Goal: Information Seeking & Learning: Understand process/instructions

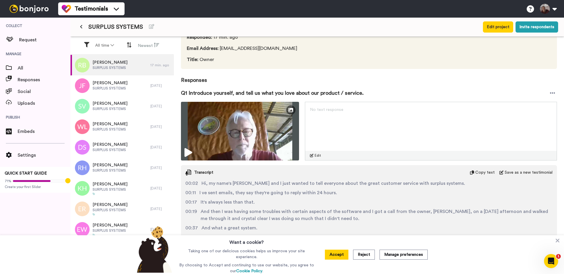
scroll to position [58, 0]
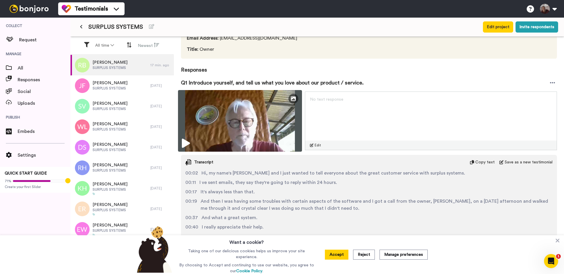
click at [186, 146] on icon at bounding box center [186, 143] width 8 height 9
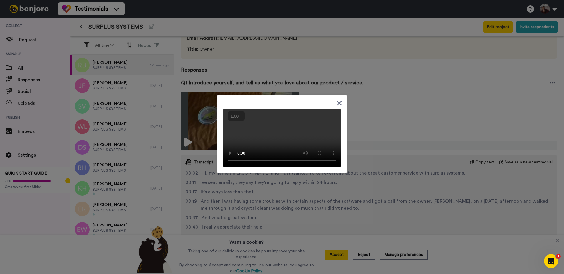
click at [0, 0] on button "+" at bounding box center [0, 0] width 0 height 0
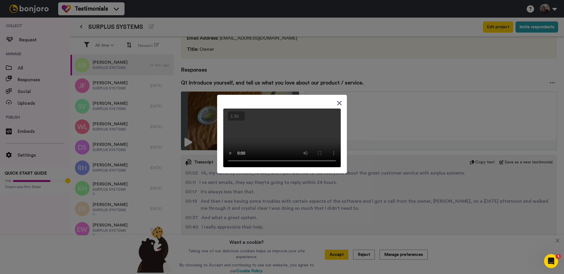
click at [0, 0] on button "+" at bounding box center [0, 0] width 0 height 0
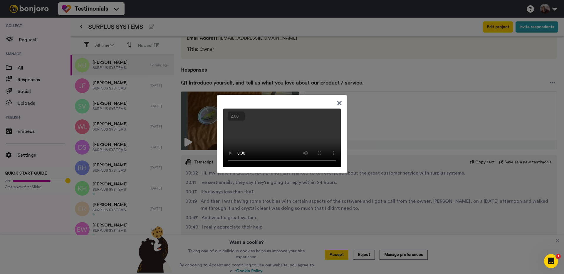
click at [0, 0] on button "+" at bounding box center [0, 0] width 0 height 0
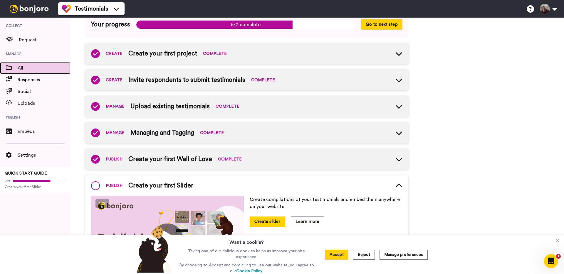
click at [29, 72] on div "All" at bounding box center [35, 68] width 70 height 12
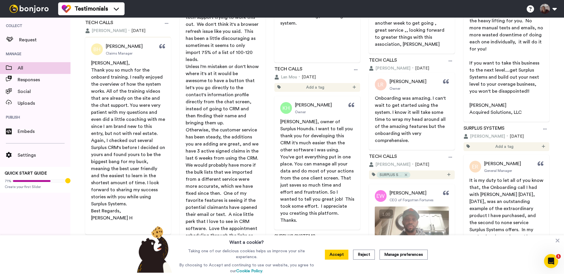
scroll to position [438, 0]
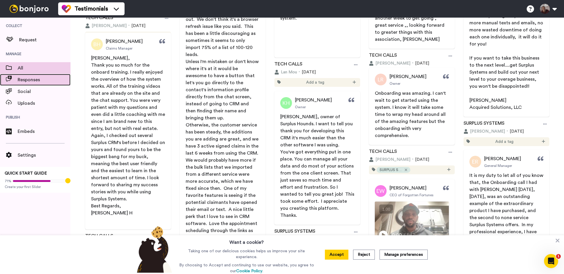
click at [30, 81] on span "Responses" at bounding box center [44, 79] width 53 height 7
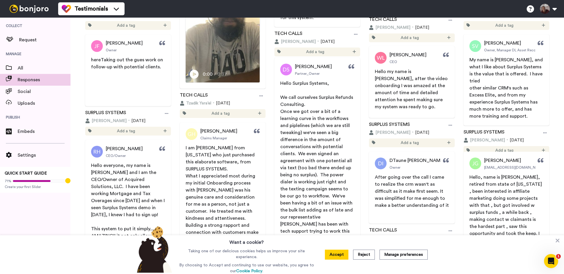
scroll to position [153, 0]
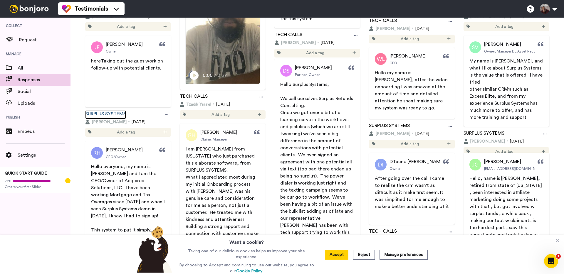
click at [105, 114] on link "SURPLUS SYSTEMS" at bounding box center [105, 114] width 41 height 9
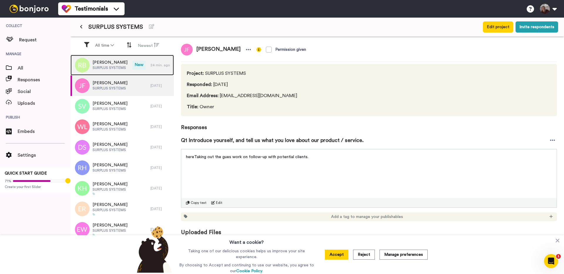
click at [104, 66] on span "SURPLUS SYSTEMS" at bounding box center [109, 67] width 35 height 5
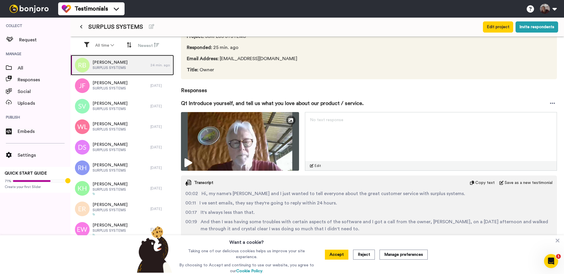
scroll to position [58, 0]
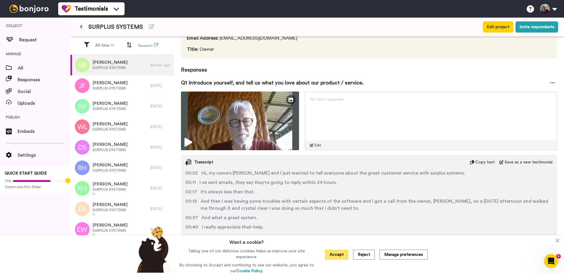
click at [344, 256] on button "Accept" at bounding box center [336, 255] width 23 height 10
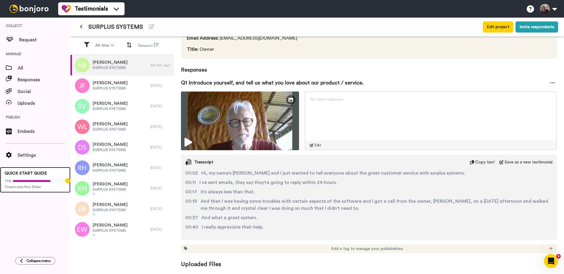
click at [35, 179] on div "71%" at bounding box center [35, 181] width 61 height 5
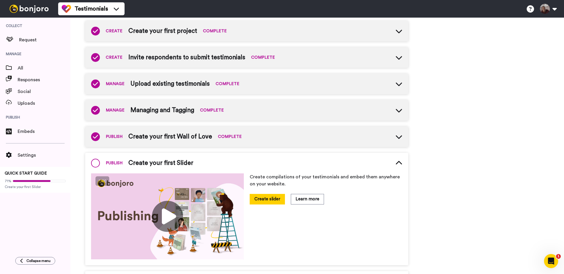
scroll to position [100, 0]
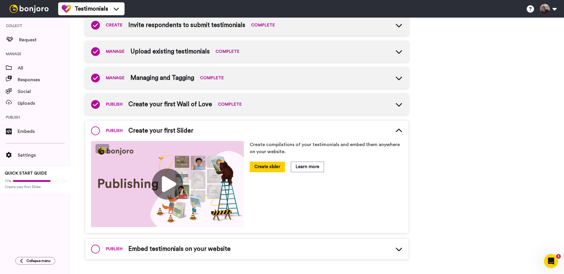
click at [169, 183] on img at bounding box center [167, 184] width 153 height 86
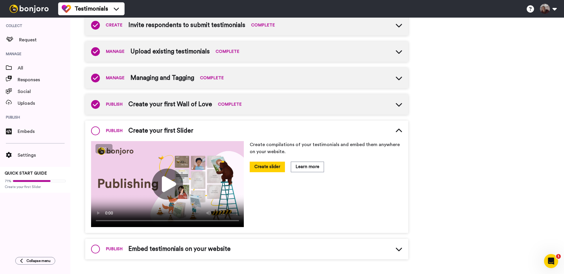
click at [0, 0] on button "+" at bounding box center [0, 0] width 0 height 0
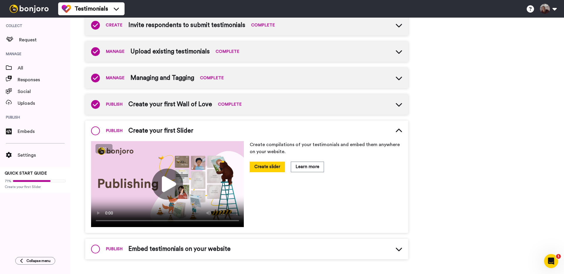
click at [0, 0] on button "+" at bounding box center [0, 0] width 0 height 0
